Goal: Information Seeking & Learning: Learn about a topic

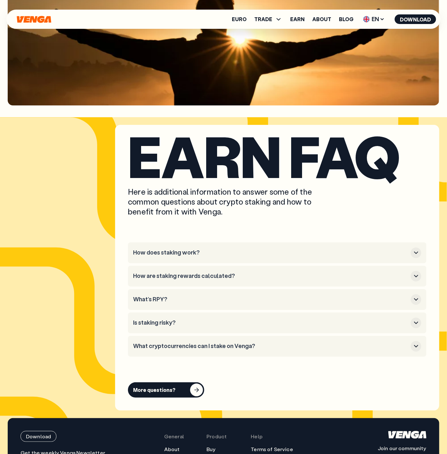
scroll to position [3781, 0]
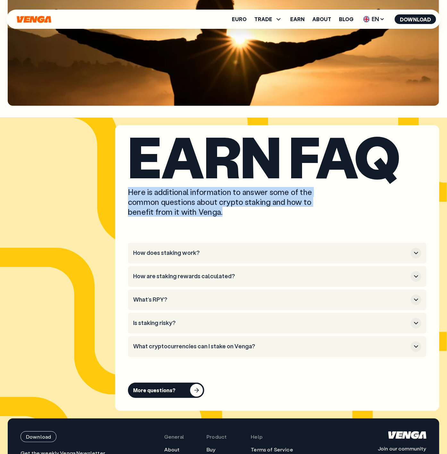
drag, startPoint x: 233, startPoint y: 213, endPoint x: 87, endPoint y: 188, distance: 147.2
click at [87, 188] on section "Earn faq Here is additional information to answer some of the common questions …" at bounding box center [223, 268] width 431 height 286
click at [290, 199] on p "Here is additional information to answer some of the common questions about cry…" at bounding box center [225, 202] width 195 height 30
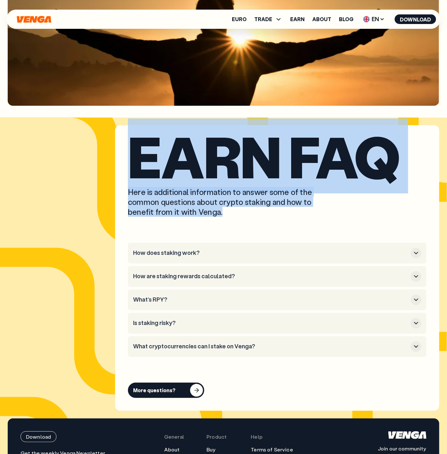
drag, startPoint x: 246, startPoint y: 215, endPoint x: 125, endPoint y: 158, distance: 133.4
click at [125, 158] on div "Earn faq Here is additional information to answer some of the common questions …" at bounding box center [277, 268] width 324 height 286
copy div "Earn faq Here is additional information to answer some of the common questions …"
click at [204, 253] on h3 "How does staking work?" at bounding box center [270, 253] width 275 height 7
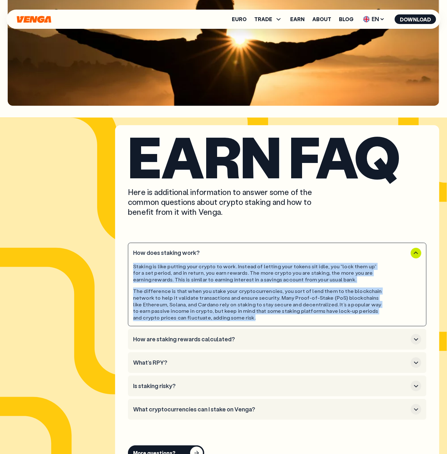
drag, startPoint x: 237, startPoint y: 319, endPoint x: 116, endPoint y: 267, distance: 131.7
click at [116, 267] on div "Earn faq Here is additional information to answer some of the common questions …" at bounding box center [277, 299] width 324 height 349
copy div "Staking is like putting your crypto to work. Instead of letting your tokens sit…"
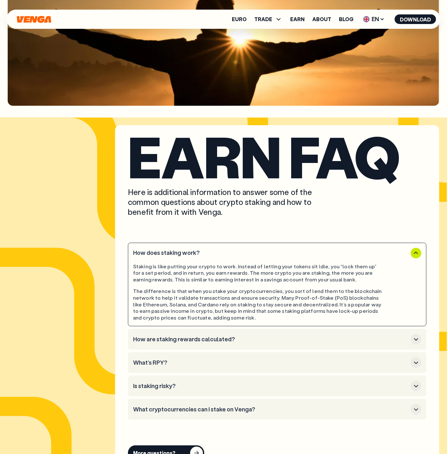
click at [223, 331] on li "How are staking rewards calculated?" at bounding box center [277, 339] width 298 height 21
click at [220, 339] on h3 "How are staking rewards calculated?" at bounding box center [270, 339] width 275 height 7
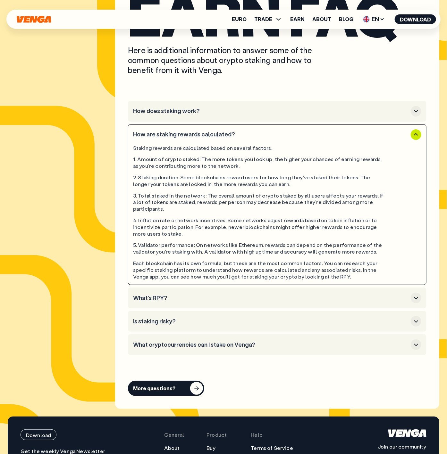
scroll to position [3923, 0]
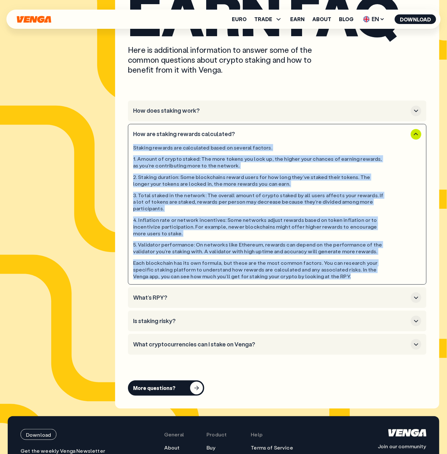
drag, startPoint x: 342, startPoint y: 271, endPoint x: 128, endPoint y: 150, distance: 245.2
click at [128, 150] on li "How are staking rewards calculated? Staking rewards are calculated based on sev…" at bounding box center [277, 204] width 298 height 161
copy div "Staking rewards are calculated based on several factors. 1. Amount of crypto st…"
click at [202, 294] on h3 "What’s RPY?" at bounding box center [270, 297] width 275 height 7
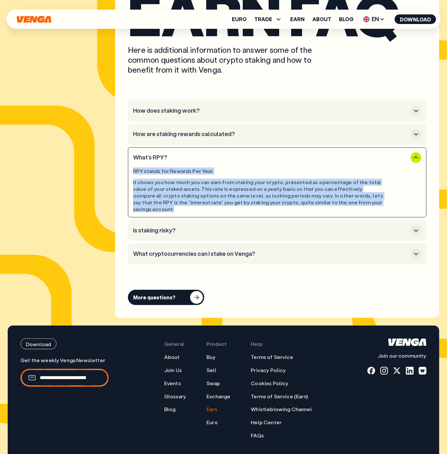
drag, startPoint x: 371, startPoint y: 203, endPoint x: 111, endPoint y: 169, distance: 262.8
click at [111, 169] on section "Earn faq Here is additional information to answer some of the common questions …" at bounding box center [223, 150] width 431 height 335
copy div "RPY stands for Rewards Per Year. It shows you how much you can earn from stakin…"
click at [210, 227] on h3 "Is staking risky?" at bounding box center [270, 230] width 275 height 7
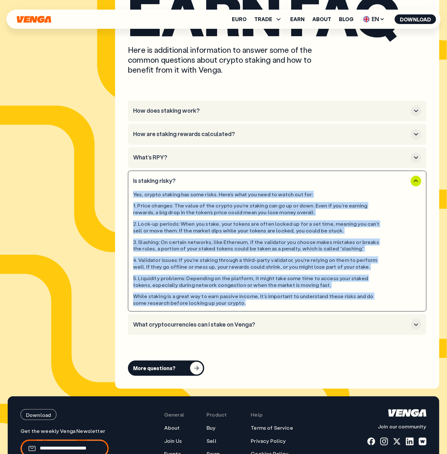
drag, startPoint x: 256, startPoint y: 309, endPoint x: 124, endPoint y: 190, distance: 177.2
click at [124, 190] on div "Earn faq Here is additional information to answer some of the common questions …" at bounding box center [277, 186] width 324 height 406
copy div "Yes, crypto staking has some risks. Here's what you need to watch out for: 1. P…"
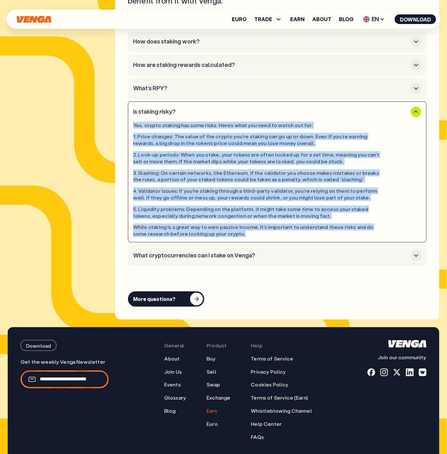
click at [193, 262] on li "What cryptocurrencies can I stake on Venga?" at bounding box center [277, 255] width 298 height 21
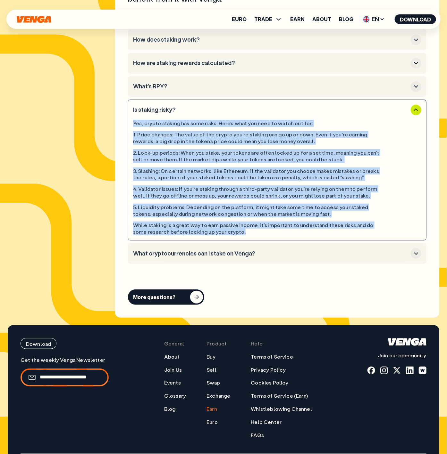
click at [197, 257] on h3 "What cryptocurrencies can I stake on Venga?" at bounding box center [270, 253] width 275 height 7
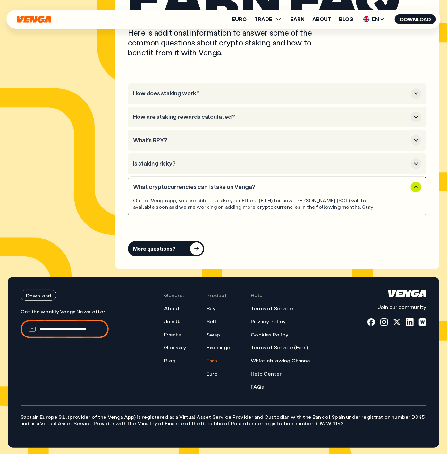
scroll to position [3941, 0]
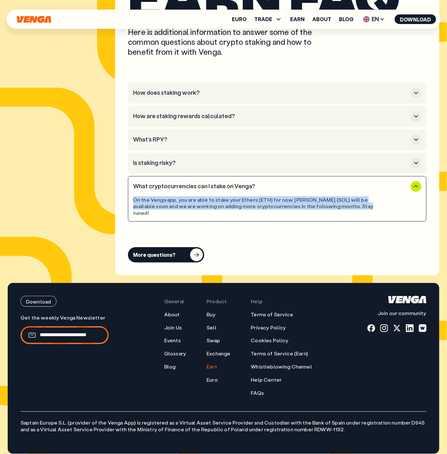
drag, startPoint x: 347, startPoint y: 205, endPoint x: 127, endPoint y: 201, distance: 220.1
click at [127, 201] on div "Earn faq Here is additional information to answer some of the common questions …" at bounding box center [277, 120] width 324 height 310
copy div "On the Venga app, you are able to stake your Ethers (ETH) for now. Solana (SOL)…"
click at [231, 95] on h3 "How does staking work?" at bounding box center [270, 92] width 275 height 7
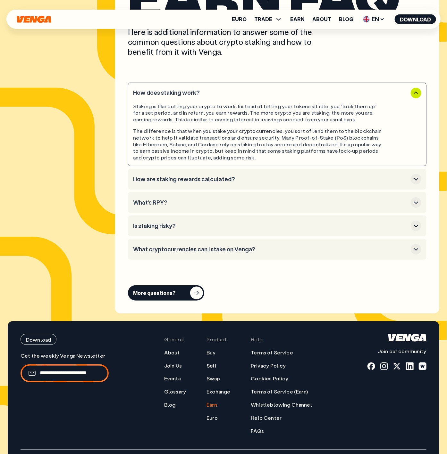
click at [75, 169] on section "Earn faq Here is additional information to answer some of the common questions …" at bounding box center [223, 139] width 431 height 349
click at [163, 180] on h3 "How are staking rewards calculated?" at bounding box center [270, 179] width 275 height 7
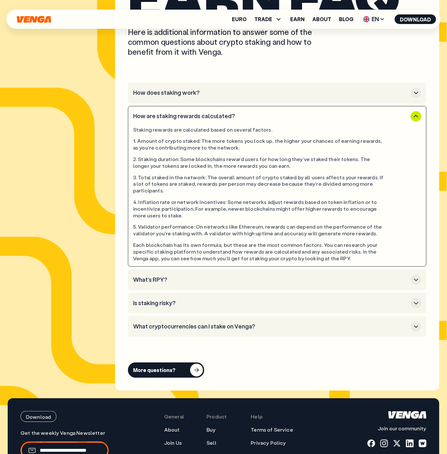
click at [194, 276] on h3 "What’s RPY?" at bounding box center [270, 279] width 275 height 7
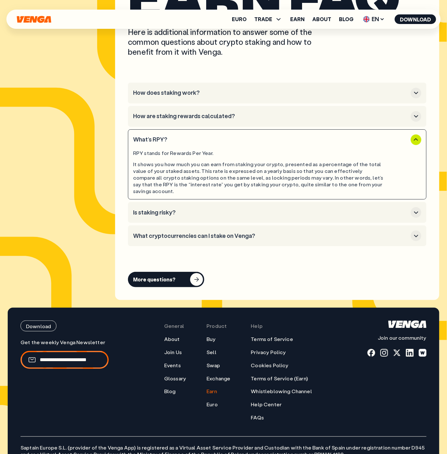
click at [181, 209] on h3 "Is staking risky?" at bounding box center [270, 212] width 275 height 7
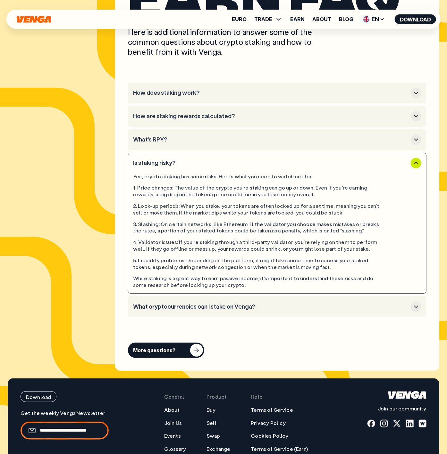
click at [205, 314] on li "What cryptocurrencies can I stake on Venga?" at bounding box center [277, 306] width 298 height 21
click at [213, 310] on h3 "What cryptocurrencies can I stake on Venga?" at bounding box center [270, 306] width 275 height 7
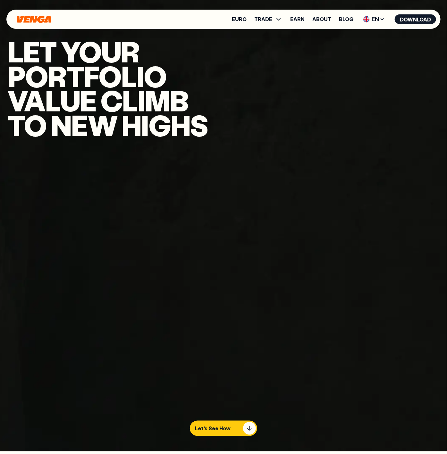
scroll to position [1, 0]
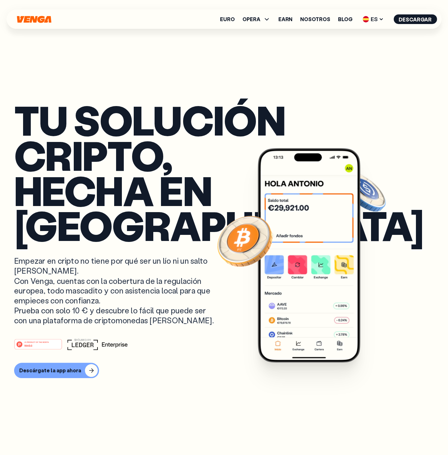
click at [374, 27] on div "Euro OPERA Comprar Vender Cambiar Exchange Earn Nosotros Blog ES English - EN E…" at bounding box center [223, 19] width 435 height 19
click at [376, 20] on span "ES" at bounding box center [373, 19] width 26 height 10
click at [370, 33] on div "English - EN" at bounding box center [354, 32] width 31 height 6
